Goal: Check status: Check status

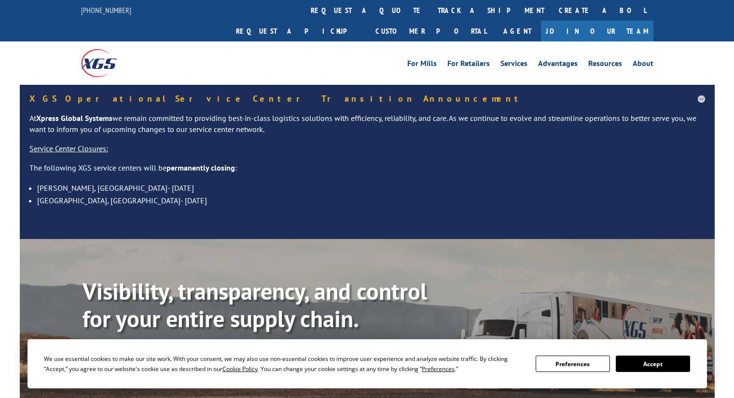
select select "po"
click at [430, 6] on link "track a shipment" at bounding box center [490, 10] width 121 height 21
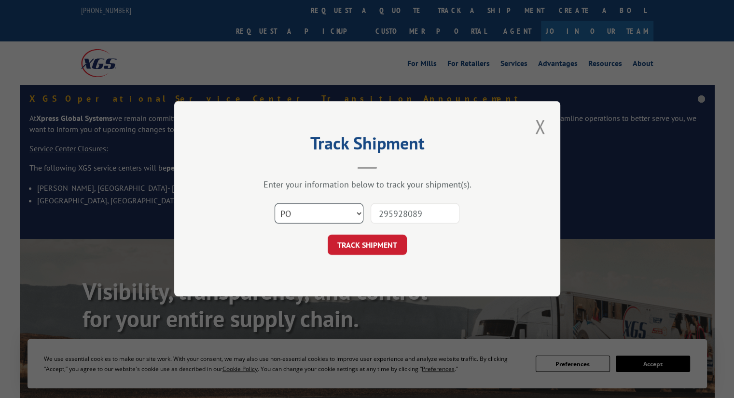
click at [336, 208] on select "Select category... Probill BOL PO" at bounding box center [318, 214] width 89 height 20
click at [396, 215] on input "295928089" at bounding box center [414, 214] width 89 height 20
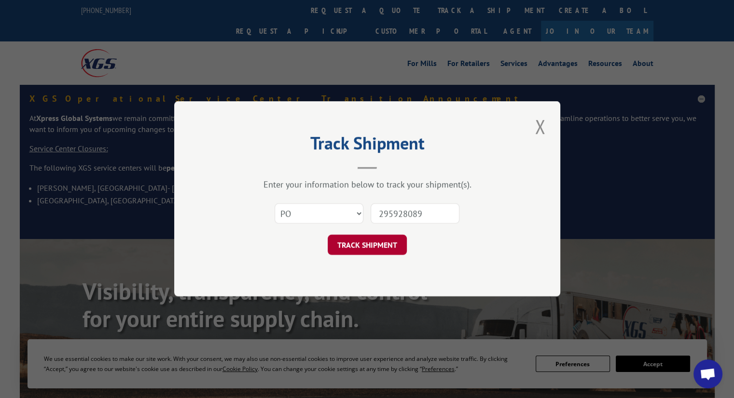
paste input "6225104"
type input "296225104"
click at [381, 248] on button "TRACK SHIPMENT" at bounding box center [366, 245] width 79 height 20
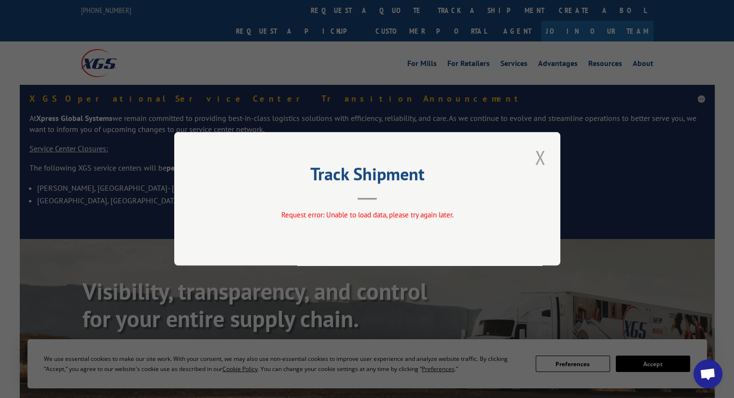
click at [541, 157] on button "Close modal" at bounding box center [539, 157] width 16 height 27
